Goal: Register for event/course

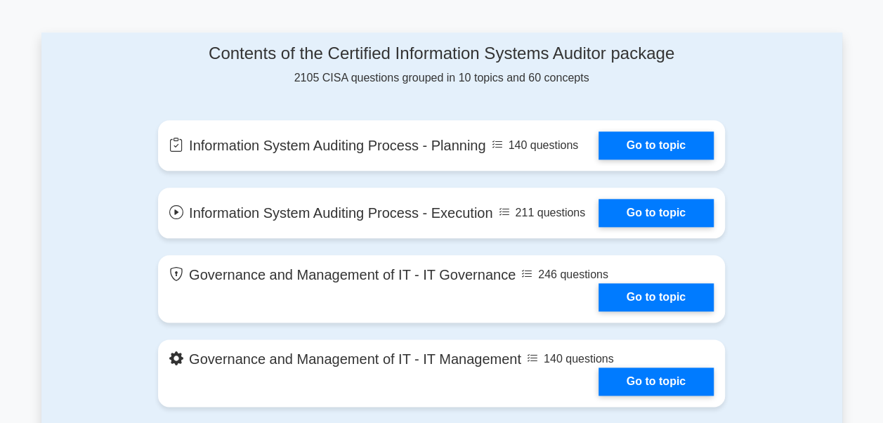
scroll to position [703, 0]
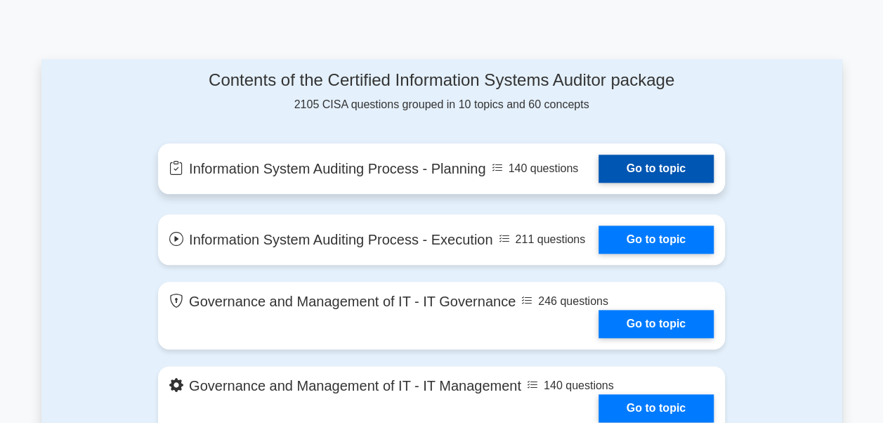
click at [639, 156] on link "Go to topic" at bounding box center [656, 169] width 115 height 28
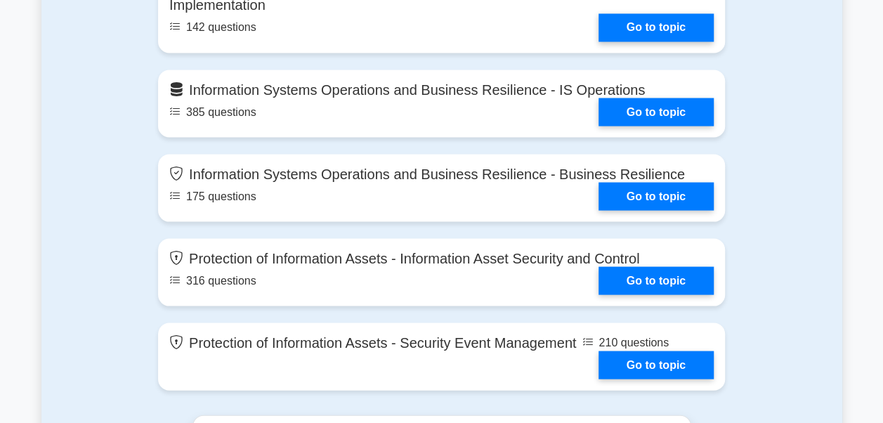
scroll to position [1265, 0]
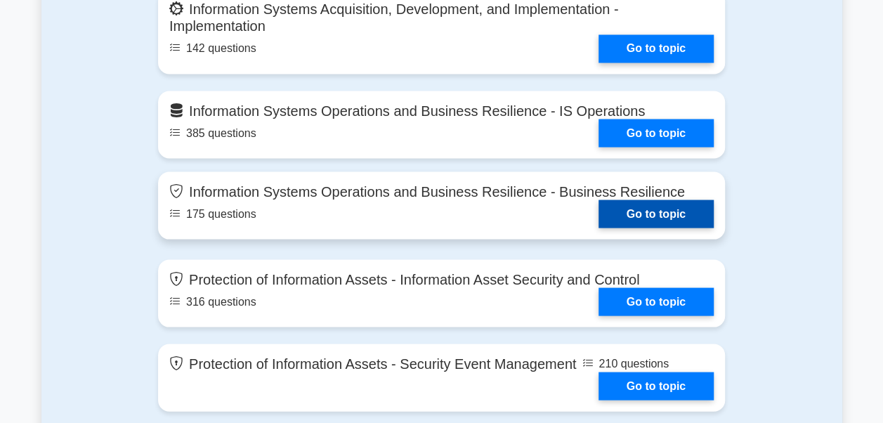
click at [665, 217] on link "Go to topic" at bounding box center [656, 214] width 115 height 28
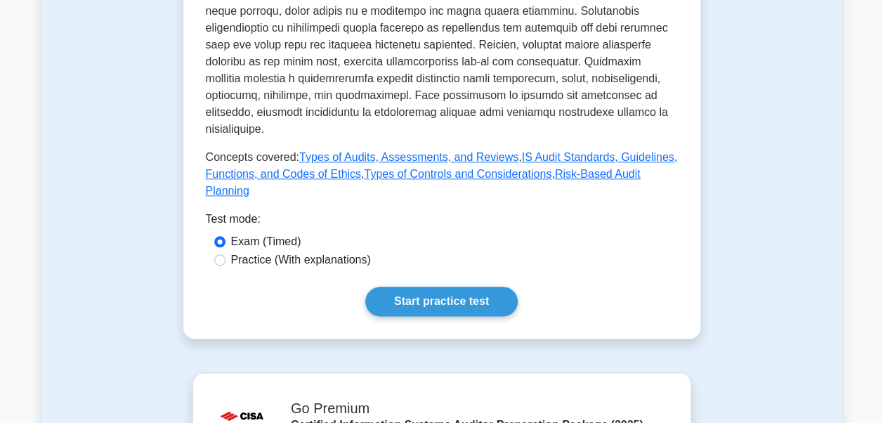
scroll to position [703, 0]
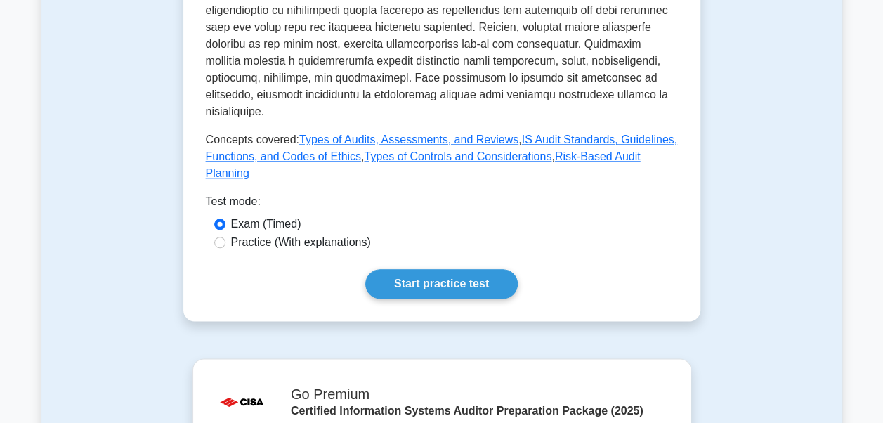
click at [296, 234] on label "Practice (With explanations)" at bounding box center [301, 242] width 140 height 17
click at [226, 237] on input "Practice (With explanations)" at bounding box center [219, 242] width 11 height 11
radio input "true"
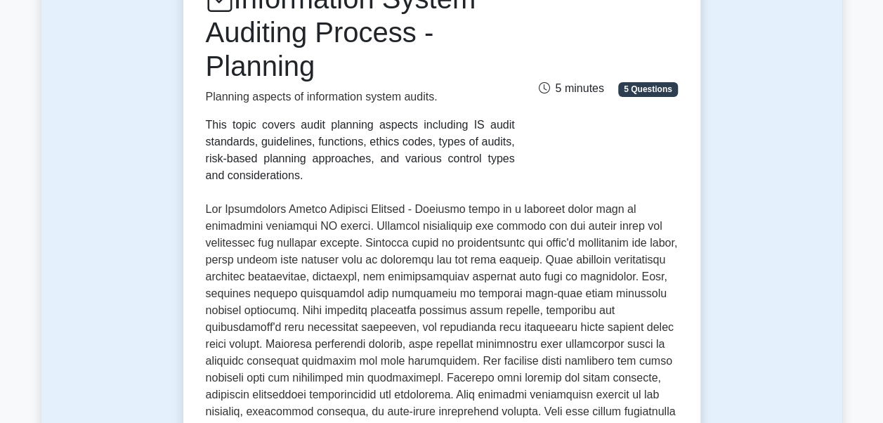
scroll to position [141, 0]
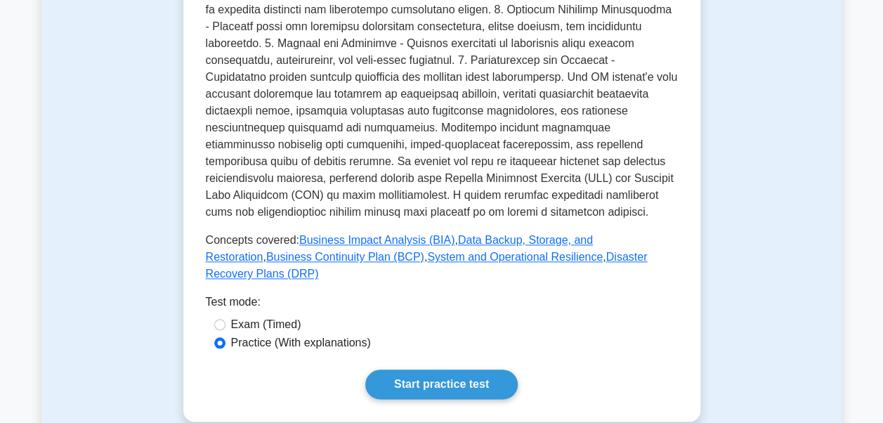
scroll to position [632, 0]
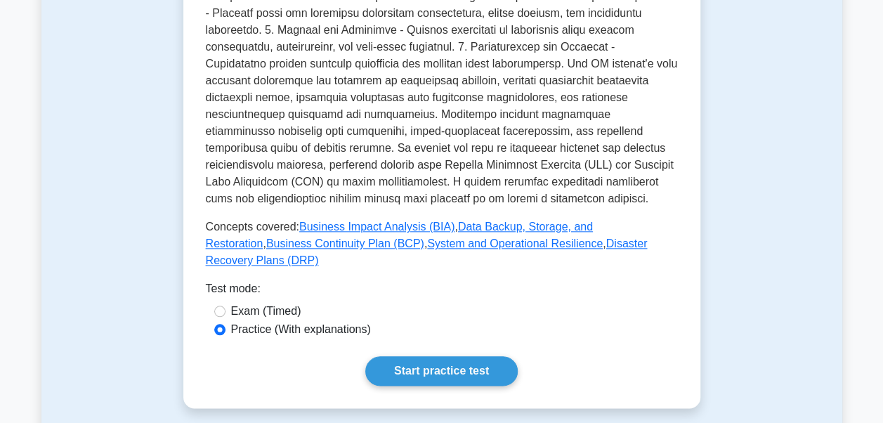
click at [277, 303] on label "Exam (Timed)" at bounding box center [266, 311] width 70 height 17
click at [226, 306] on input "Exam (Timed)" at bounding box center [219, 311] width 11 height 11
radio input "true"
click at [273, 321] on label "Practice (With explanations)" at bounding box center [301, 329] width 140 height 17
click at [226, 324] on input "Practice (With explanations)" at bounding box center [219, 329] width 11 height 11
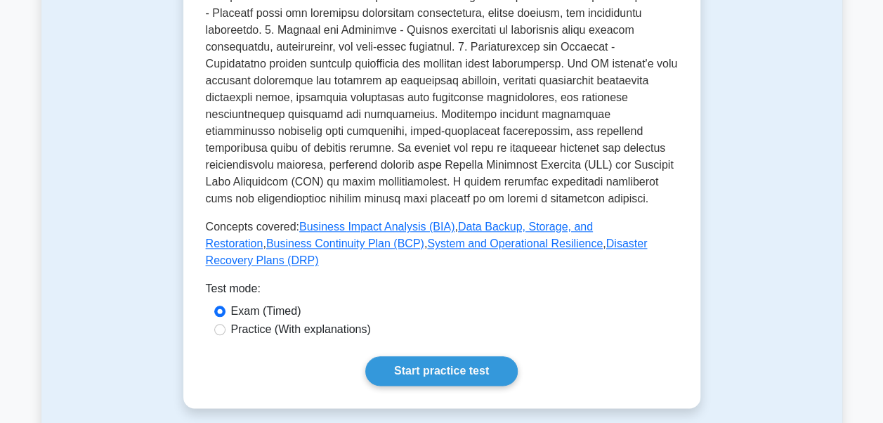
radio input "true"
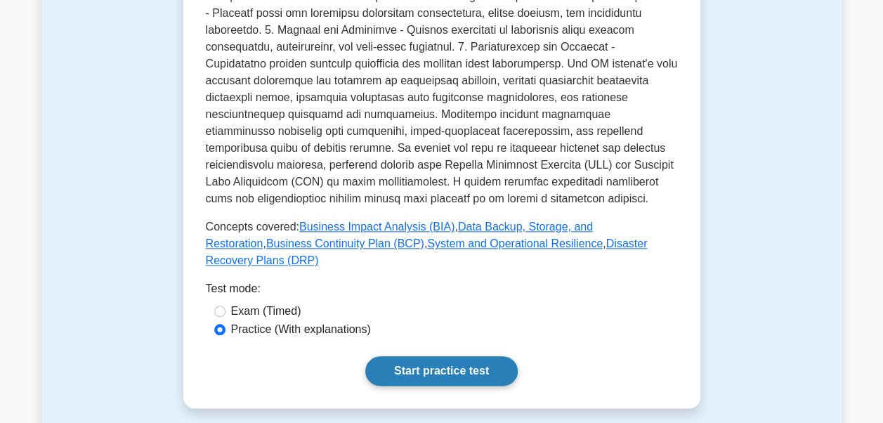
click at [438, 356] on link "Start practice test" at bounding box center [441, 371] width 152 height 30
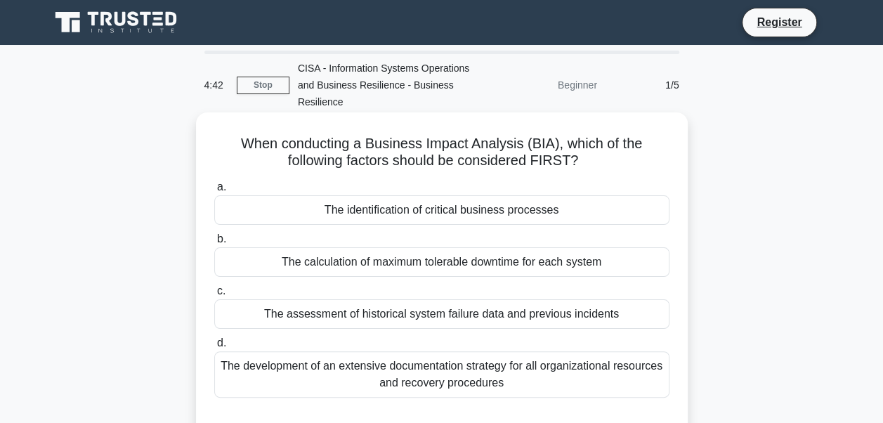
click at [624, 215] on div "The identification of critical business processes" at bounding box center [441, 210] width 455 height 30
click at [214, 192] on input "a. The identification of critical business processes" at bounding box center [214, 187] width 0 height 9
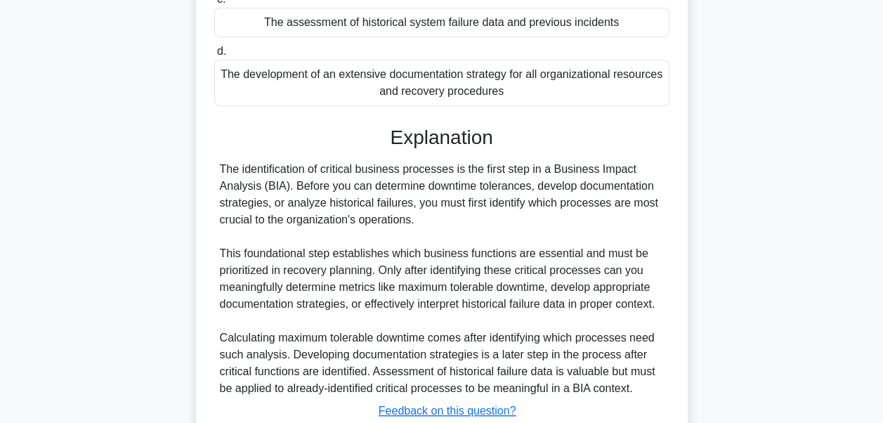
scroll to position [351, 0]
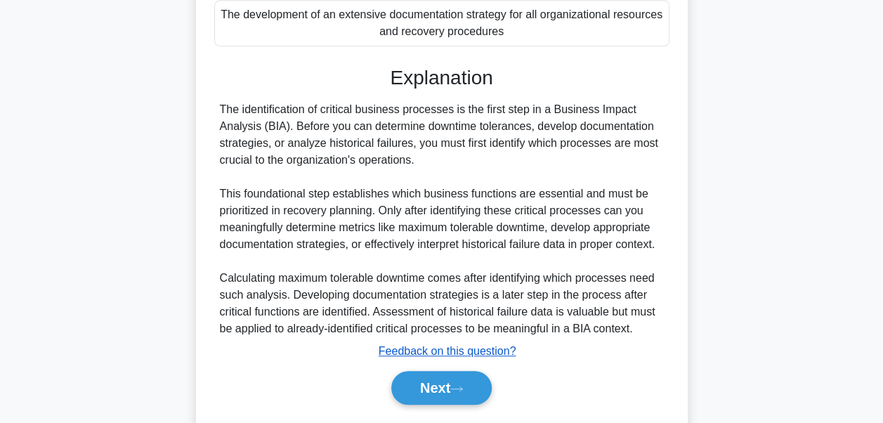
click at [495, 356] on u "Feedback on this question?" at bounding box center [448, 351] width 138 height 12
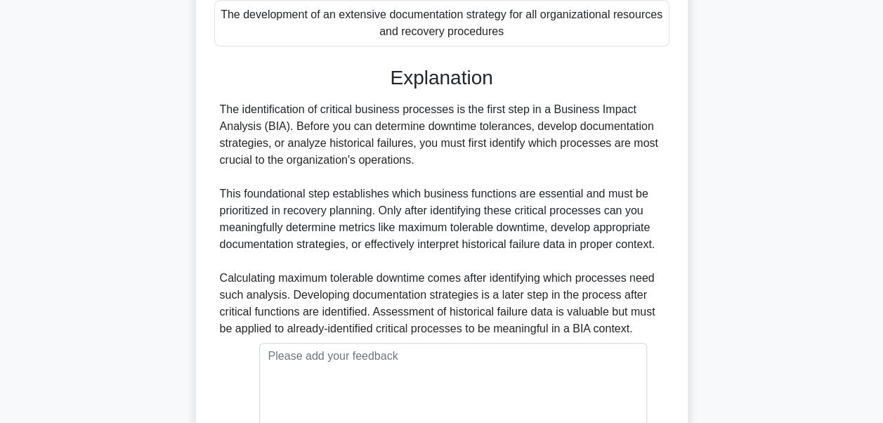
scroll to position [514, 0]
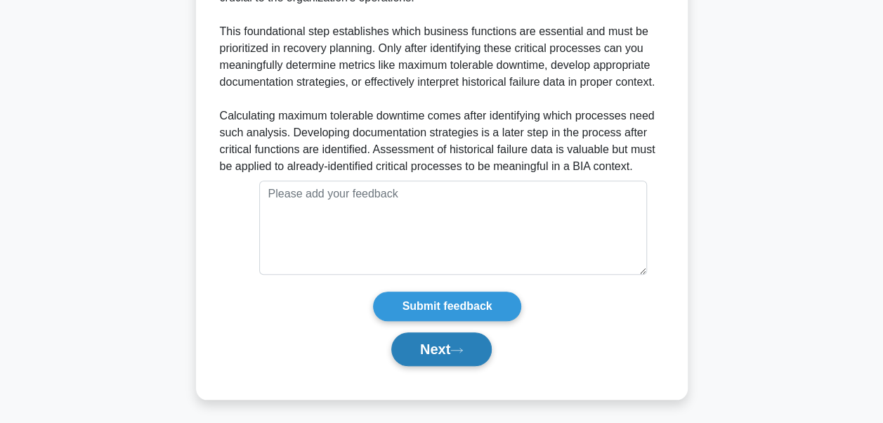
click at [472, 343] on button "Next" at bounding box center [441, 349] width 100 height 34
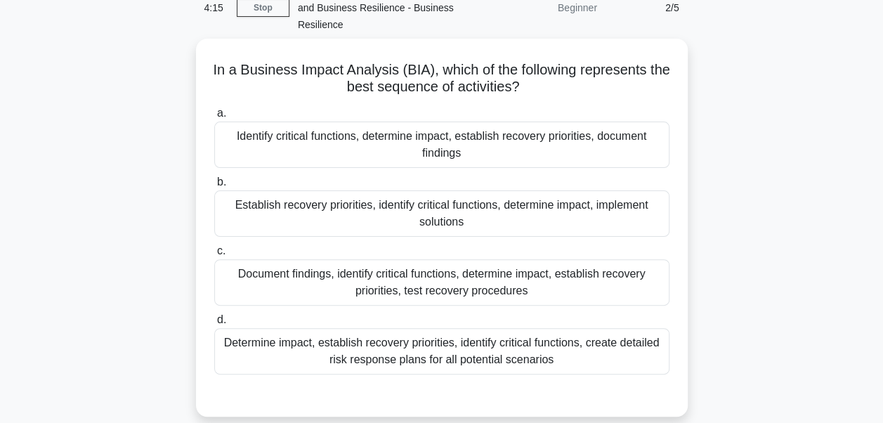
scroll to position [55, 0]
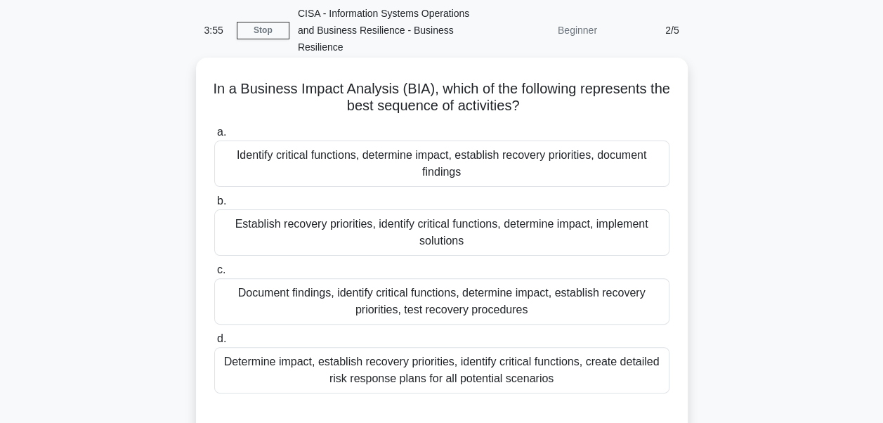
click at [628, 169] on div "Identify critical functions, determine impact, establish recovery priorities, d…" at bounding box center [441, 164] width 455 height 46
click at [214, 137] on input "a. Identify critical functions, determine impact, establish recovery priorities…" at bounding box center [214, 132] width 0 height 9
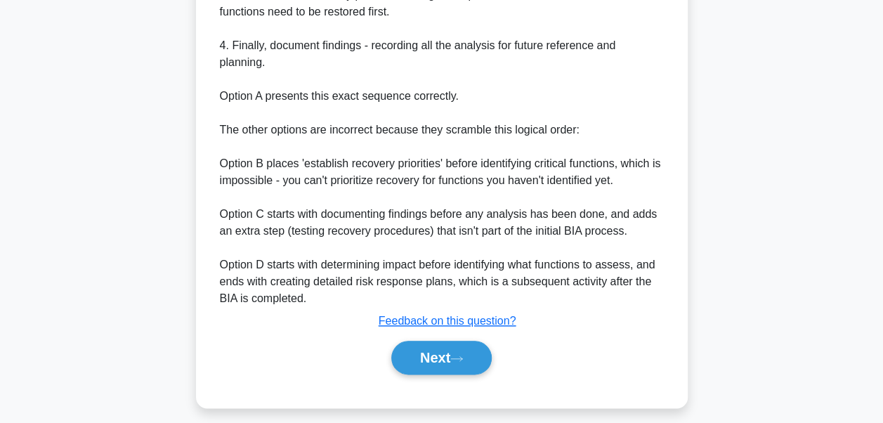
scroll to position [661, 0]
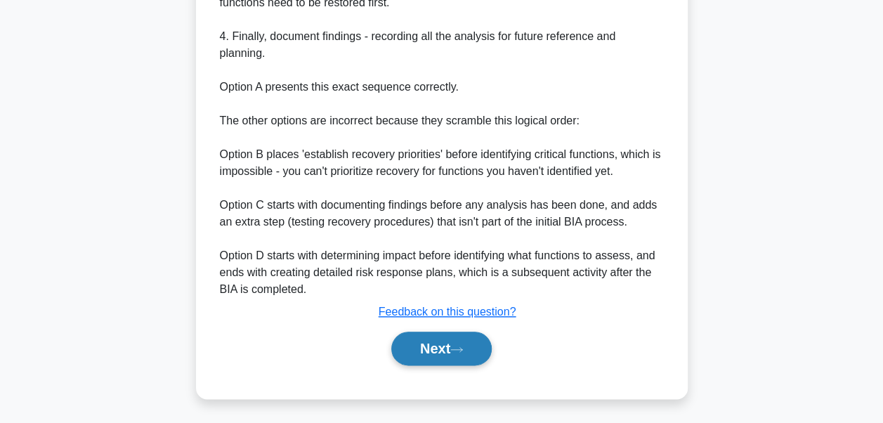
click at [476, 339] on button "Next" at bounding box center [441, 349] width 100 height 34
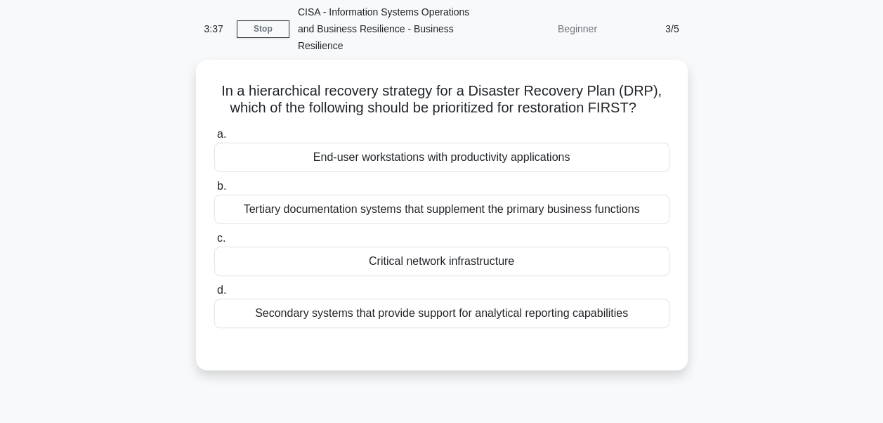
scroll to position [55, 0]
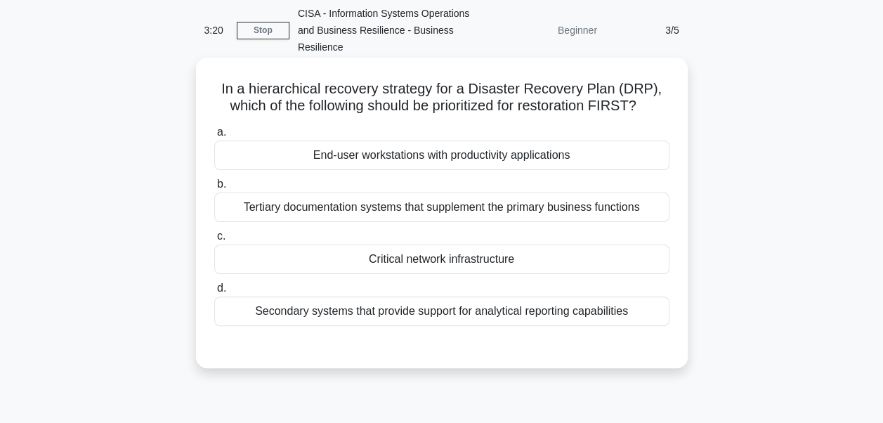
click at [645, 256] on div "Critical network infrastructure" at bounding box center [441, 260] width 455 height 30
click at [214, 241] on input "c. Critical network infrastructure" at bounding box center [214, 236] width 0 height 9
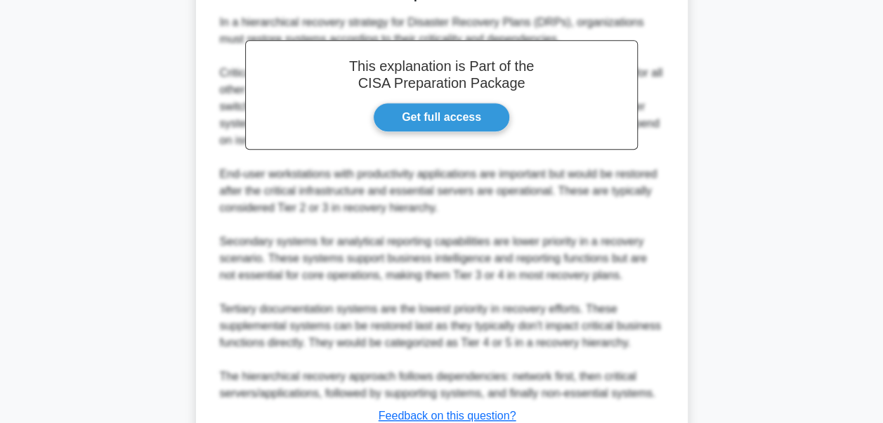
scroll to position [336, 0]
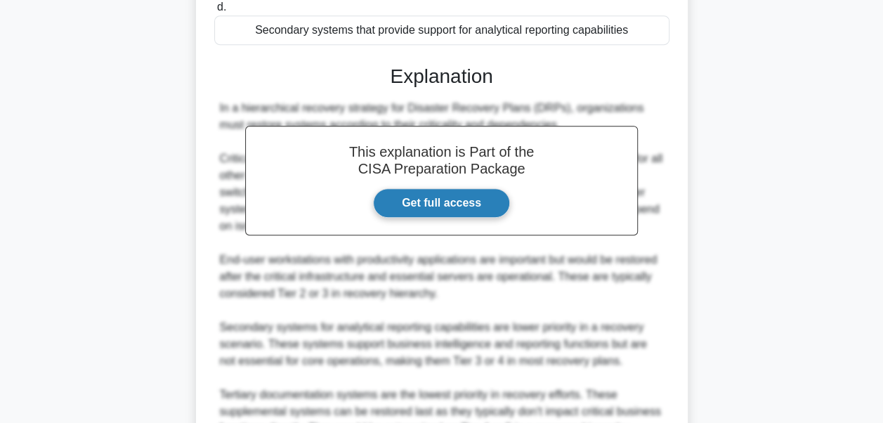
click at [473, 206] on link "Get full access" at bounding box center [441, 203] width 137 height 30
click at [327, 275] on div "In a hierarchical recovery strategy for Disaster Recovery Plans (DRPs), organiz…" at bounding box center [442, 294] width 444 height 388
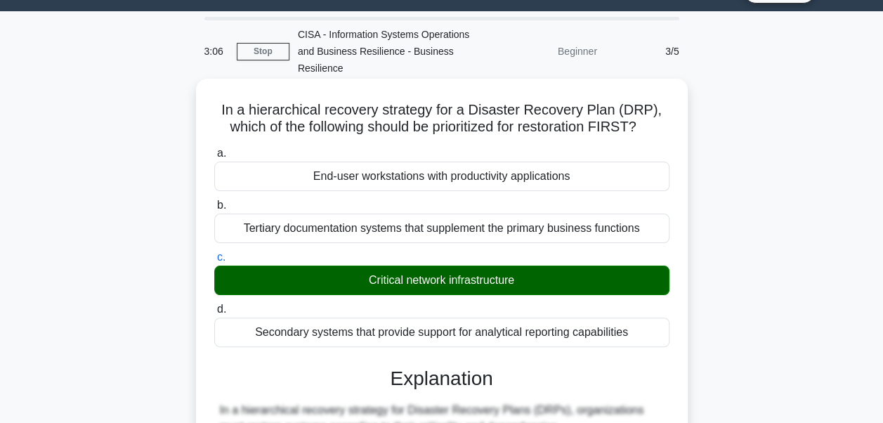
scroll to position [0, 0]
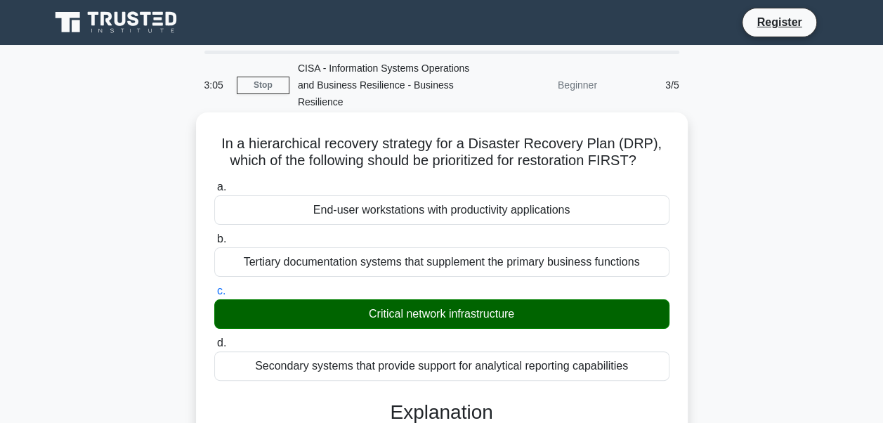
click at [321, 282] on label "c. Critical network infrastructure" at bounding box center [441, 305] width 455 height 46
click at [214, 287] on input "c. Critical network infrastructure" at bounding box center [214, 291] width 0 height 9
click at [331, 260] on div "Tertiary documentation systems that supplement the primary business functions" at bounding box center [441, 262] width 455 height 30
click at [214, 244] on input "b. Tertiary documentation systems that supplement the primary business functions" at bounding box center [214, 239] width 0 height 9
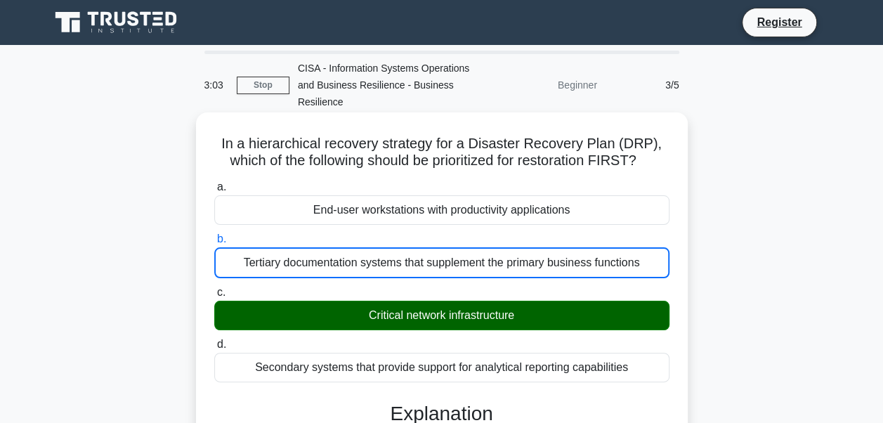
click at [334, 334] on div "a. End-user workstations with productivity applications b. Tertiary documentati…" at bounding box center [442, 280] width 472 height 209
click at [334, 324] on div "Critical network infrastructure" at bounding box center [441, 316] width 455 height 30
click at [214, 297] on input "c. Critical network infrastructure" at bounding box center [214, 292] width 0 height 9
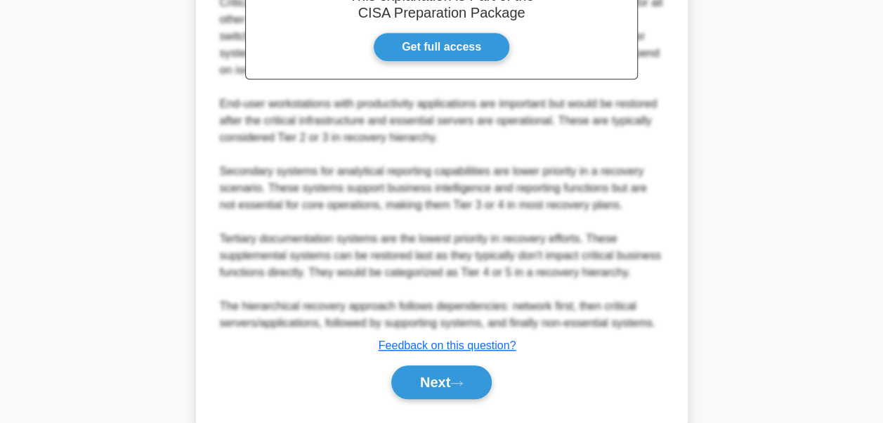
scroll to position [526, 0]
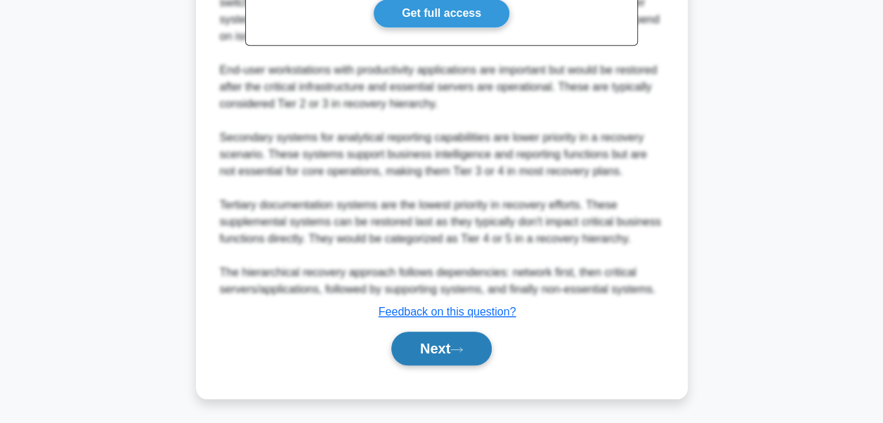
click at [426, 345] on button "Next" at bounding box center [441, 349] width 100 height 34
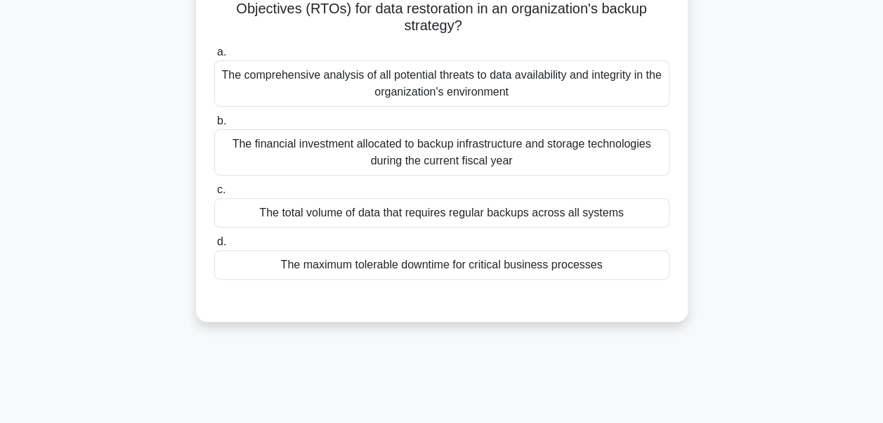
scroll to position [125, 0]
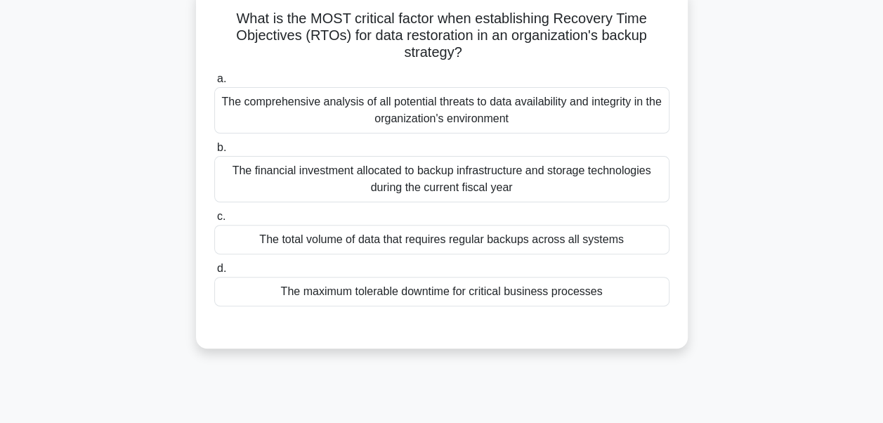
click at [491, 295] on div "The maximum tolerable downtime for critical business processes" at bounding box center [441, 292] width 455 height 30
click at [214, 273] on input "d. The maximum tolerable downtime for critical business processes" at bounding box center [214, 268] width 0 height 9
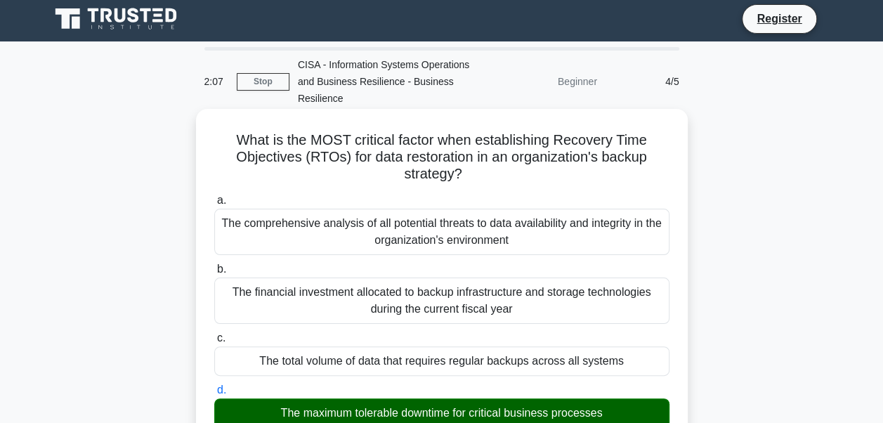
scroll to position [0, 0]
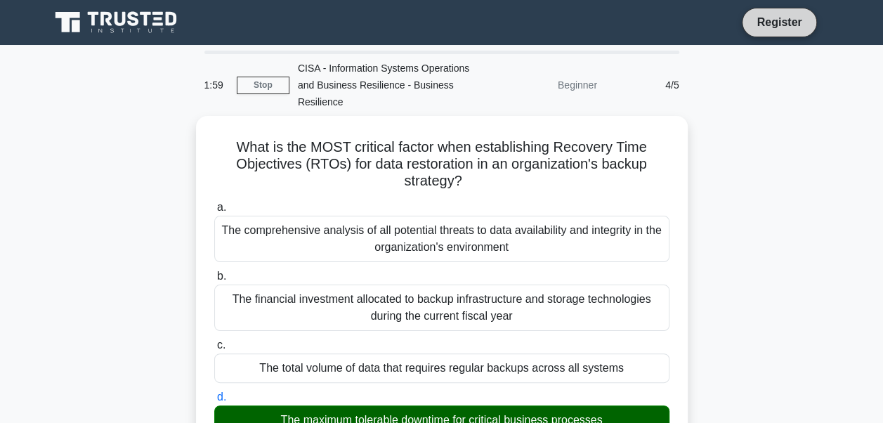
click at [781, 22] on link "Register" at bounding box center [779, 22] width 62 height 18
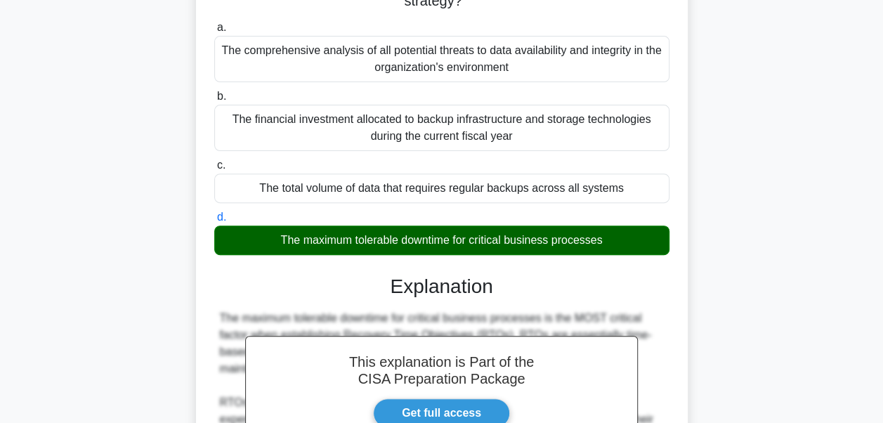
scroll to position [576, 0]
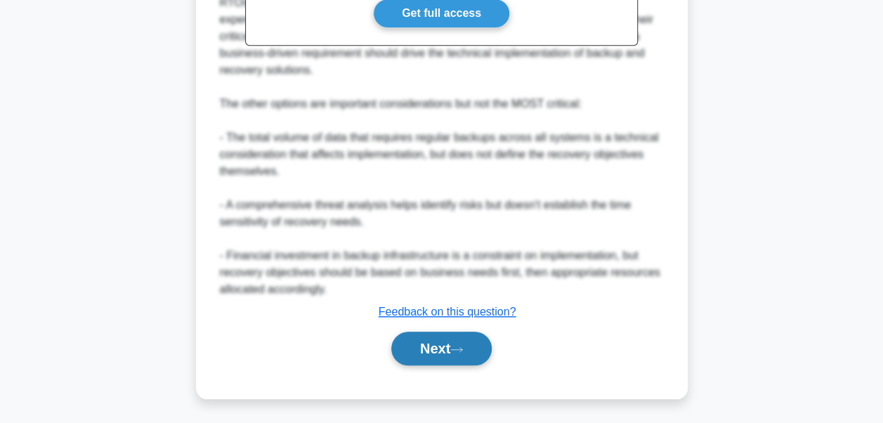
click at [472, 349] on button "Next" at bounding box center [441, 349] width 100 height 34
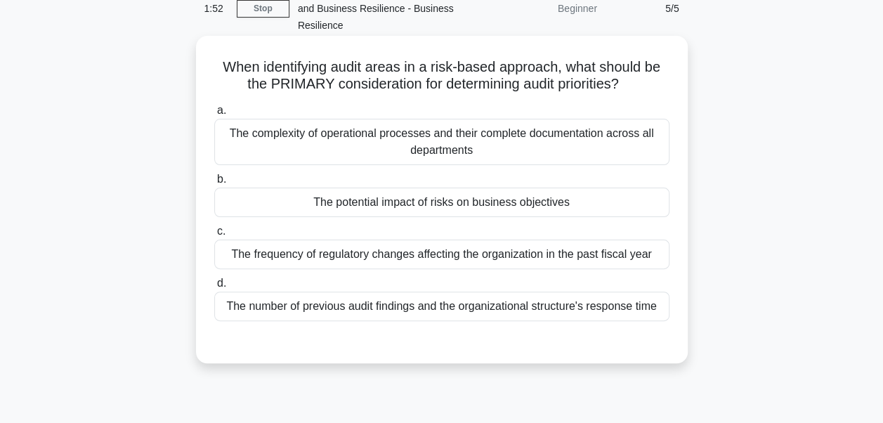
scroll to position [55, 0]
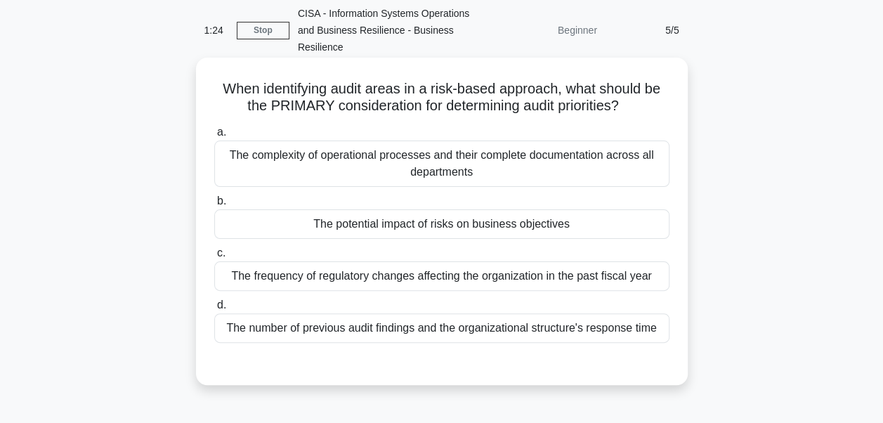
click at [630, 232] on div "The potential impact of risks on business objectives" at bounding box center [441, 224] width 455 height 30
click at [214, 206] on input "b. The potential impact of risks on business objectives" at bounding box center [214, 201] width 0 height 9
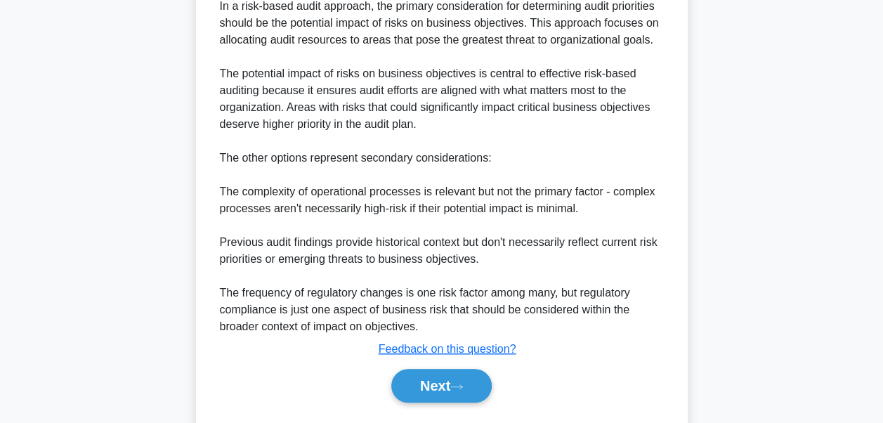
scroll to position [476, 0]
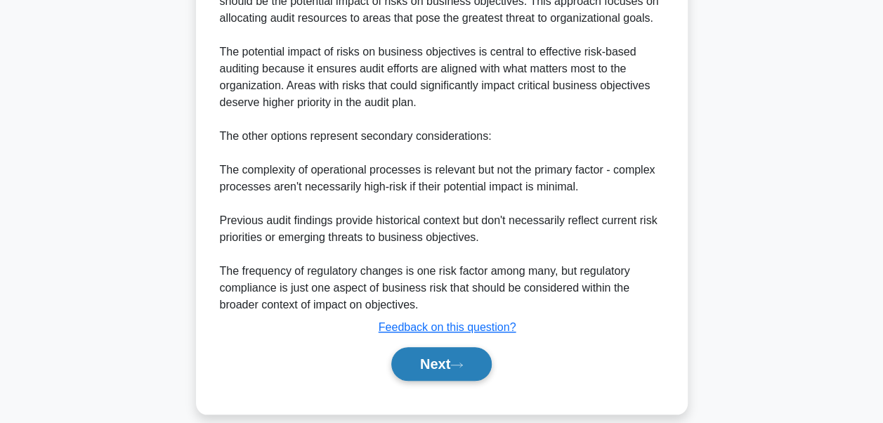
click at [436, 367] on button "Next" at bounding box center [441, 364] width 100 height 34
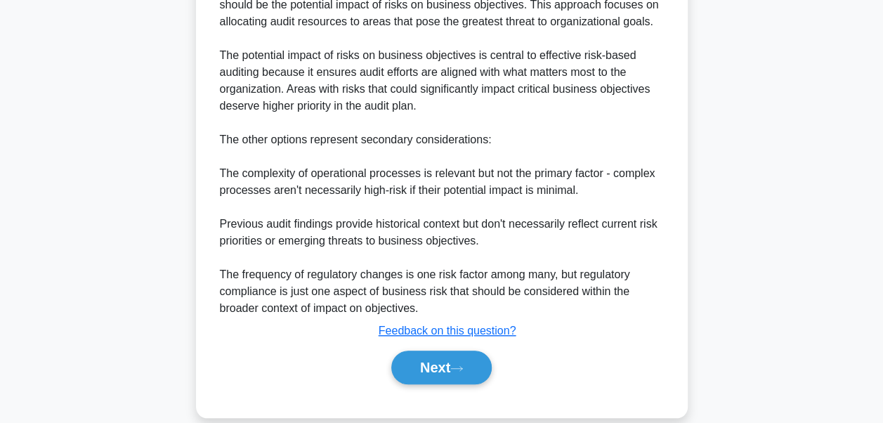
scroll to position [336, 0]
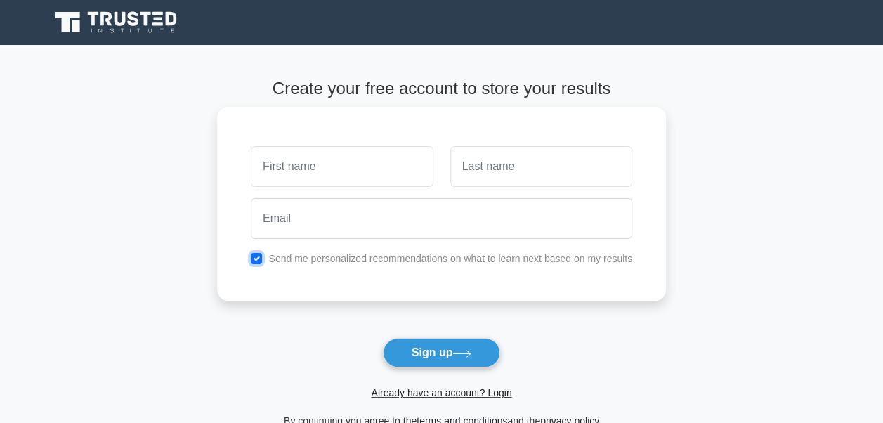
click at [259, 262] on input "checkbox" at bounding box center [256, 258] width 11 height 11
checkbox input "false"
click at [406, 173] on input "text" at bounding box center [342, 166] width 182 height 41
type input "[PERSON_NAME]"
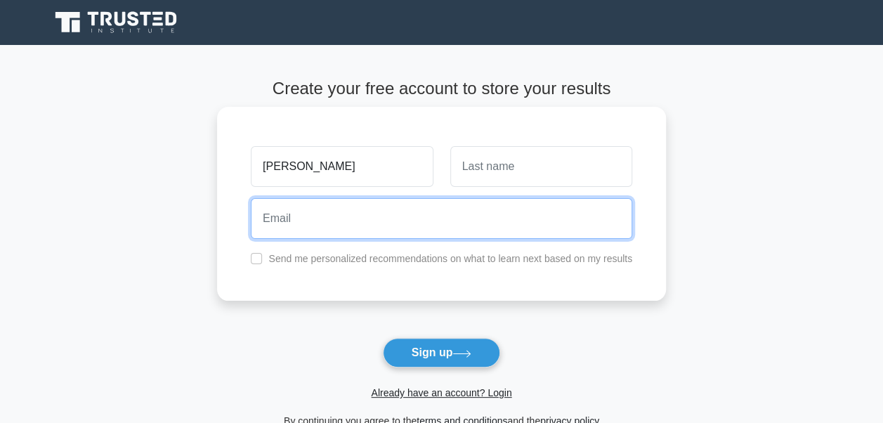
click at [273, 218] on input "email" at bounding box center [442, 218] width 382 height 41
type input "celine.thew@noexternalmail.hsbc.com"
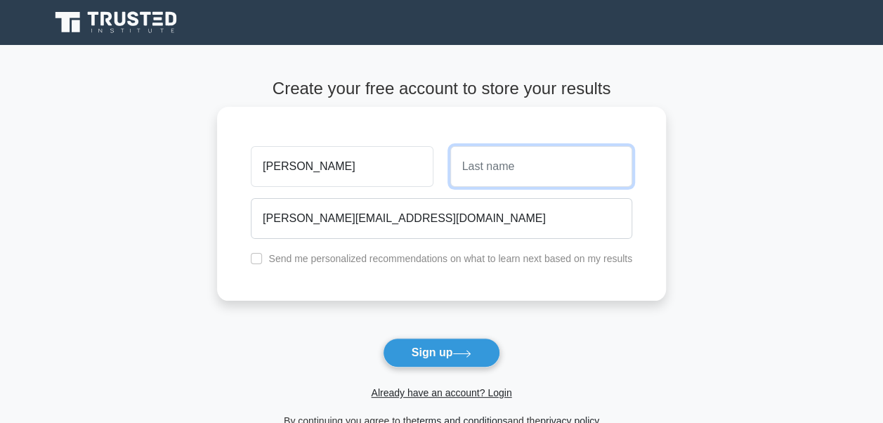
click at [554, 169] on input "text" at bounding box center [541, 166] width 182 height 41
type input "C"
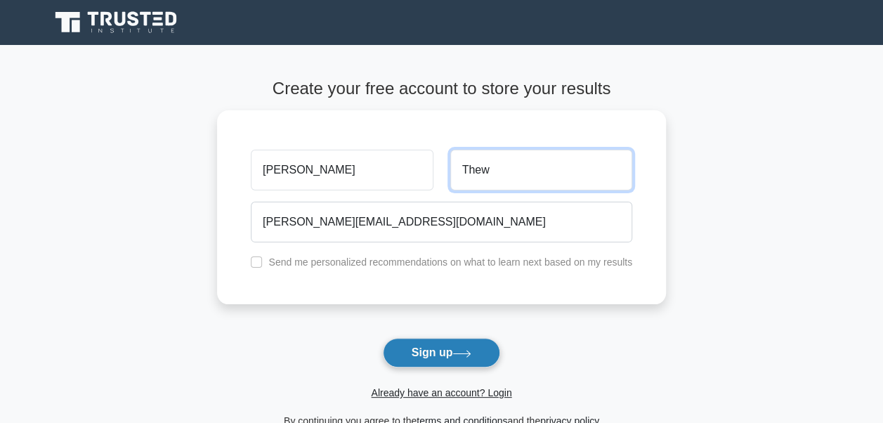
type input "Thew"
click at [457, 340] on button "Sign up" at bounding box center [442, 353] width 118 height 30
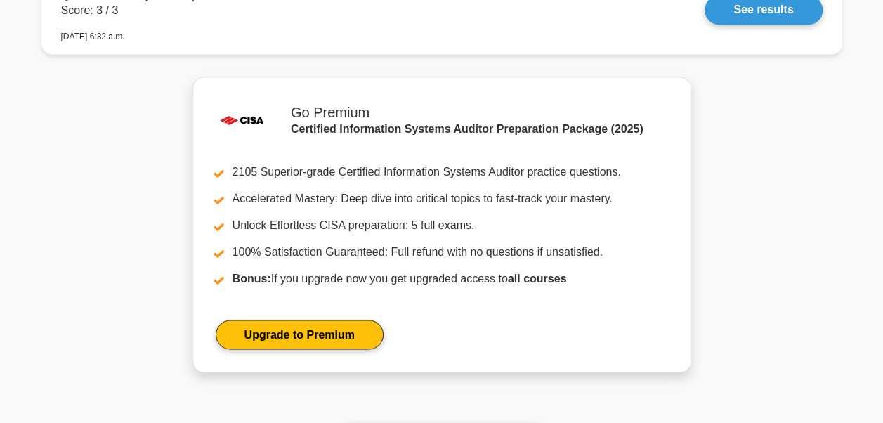
scroll to position [843, 0]
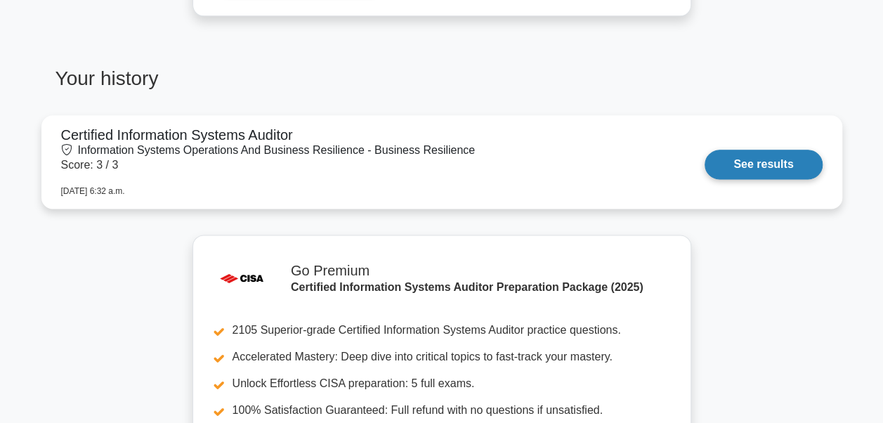
click at [776, 150] on link "See results" at bounding box center [763, 165] width 117 height 30
click at [769, 165] on link "See results" at bounding box center [763, 165] width 117 height 30
